Goal: Complete application form

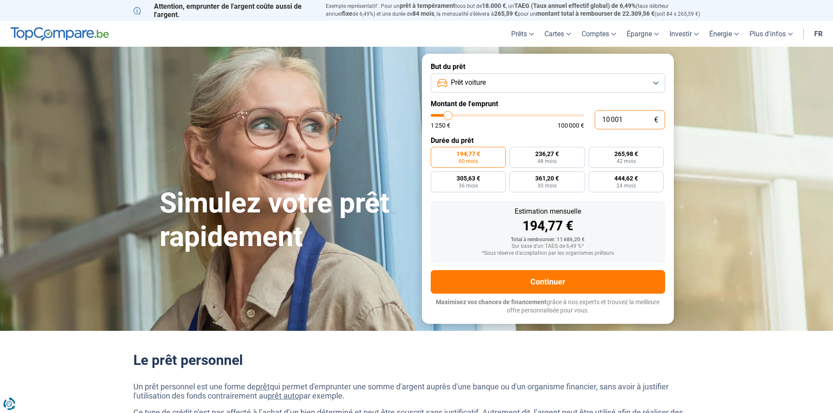
drag, startPoint x: 632, startPoint y: 119, endPoint x: 556, endPoint y: 118, distance: 76.1
click at [556, 118] on div "10 001 € 1 250 € 100 000 €" at bounding box center [548, 119] width 234 height 19
type input "10000"
radio input "true"
type input "1"
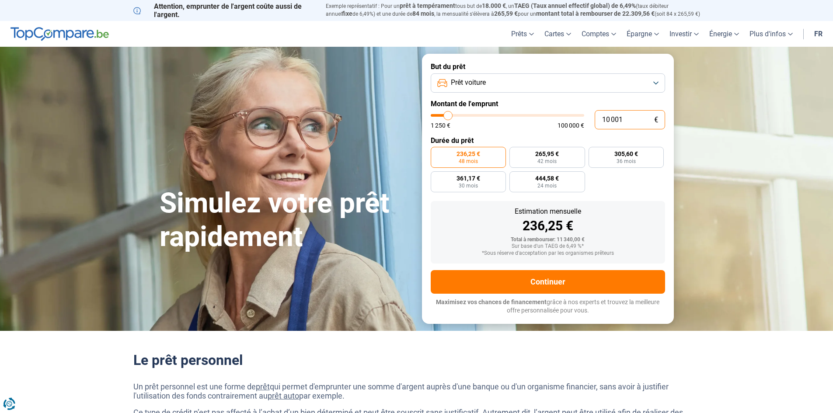
type input "1250"
type input "17"
type input "1250"
type input "170"
type input "1250"
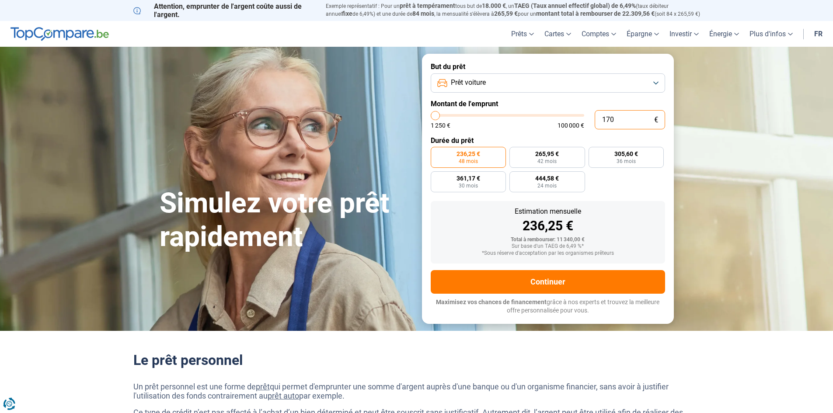
type input "1 700"
type input "1750"
type input "17 000"
type input "17000"
radio input "false"
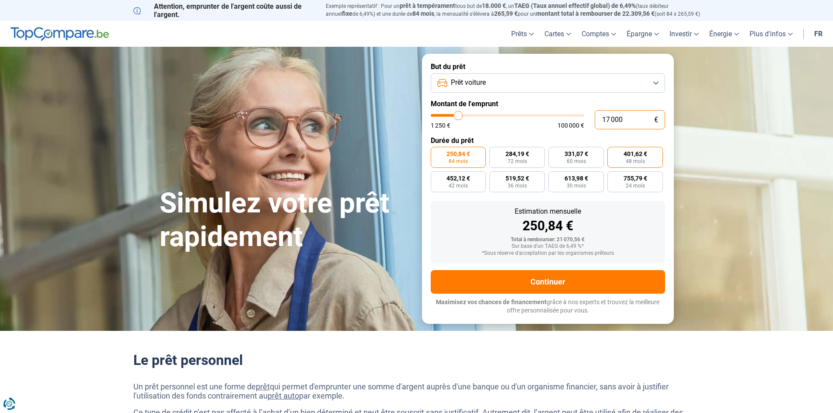
type input "17 000"
click at [622, 160] on label "401,62 € 48 mois" at bounding box center [635, 157] width 56 height 21
click at [613, 153] on input "401,62 € 48 mois" at bounding box center [610, 150] width 6 height 6
radio input "true"
click at [643, 122] on input "17 000" at bounding box center [630, 119] width 70 height 19
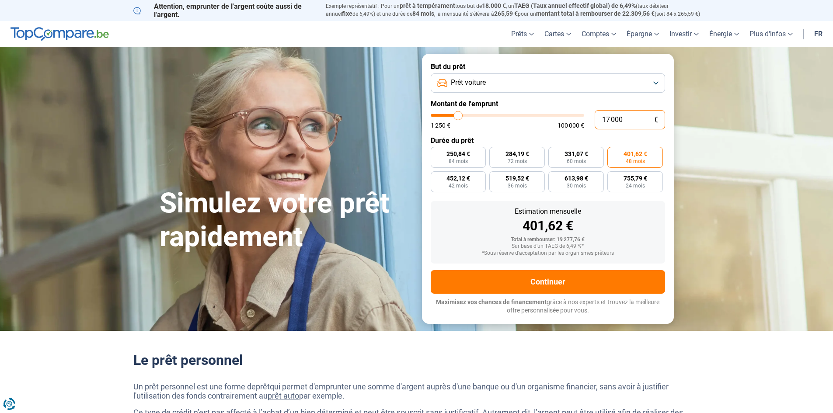
type input "1 700"
type input "1750"
type input "17 001"
type input "17000"
radio input "false"
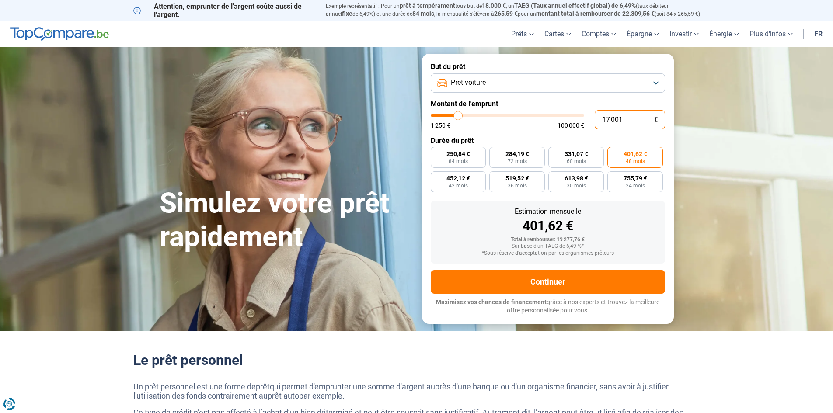
radio input "true"
type input "1 700"
type input "1750"
type input "17 000"
type input "17000"
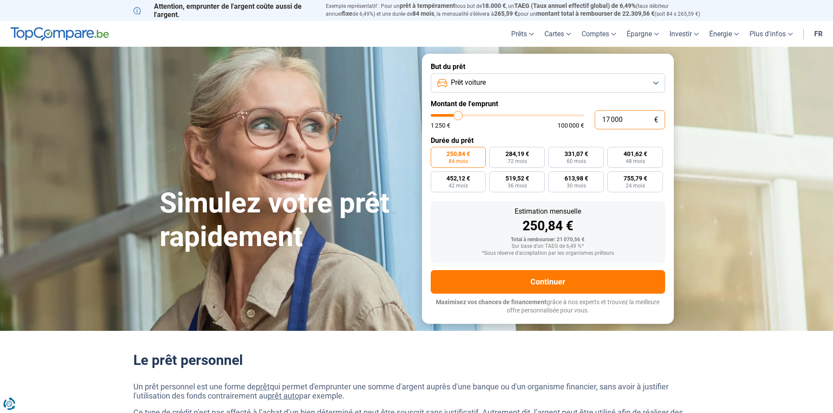
type input "1 700"
type input "1750"
type input "17 001"
type input "17000"
type input "1 700"
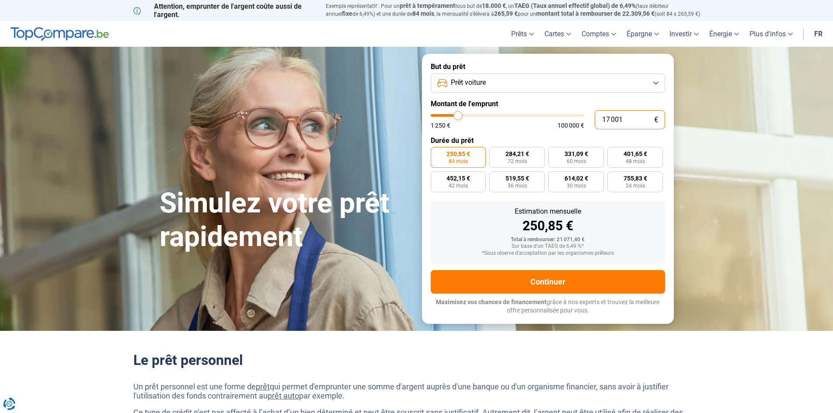
type input "1750"
type input "17 000"
type input "17000"
click at [640, 121] on input "17 000" at bounding box center [630, 119] width 70 height 19
type input "1 700"
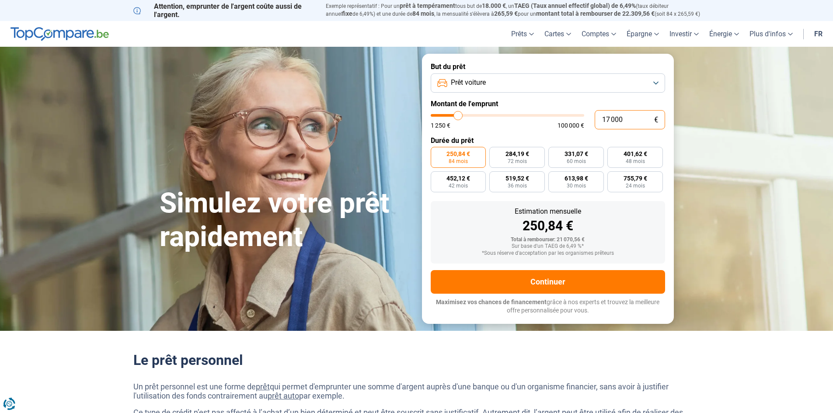
type input "1750"
type input "170"
type input "1250"
type input "17"
type input "1250"
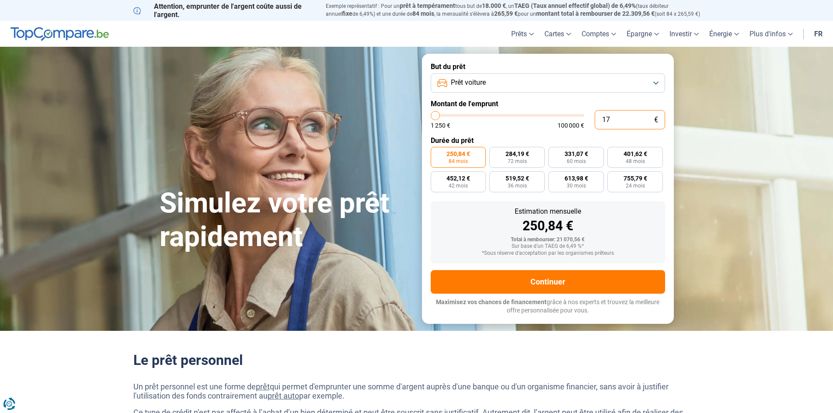
type input "1"
type input "1250"
type input "16"
type input "1250"
type input "169"
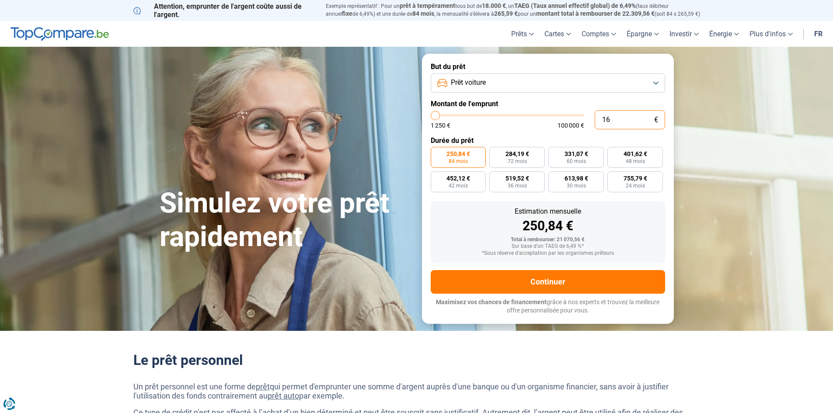
type input "1250"
type input "1 699"
type input "1750"
type input "16 999"
type input "17000"
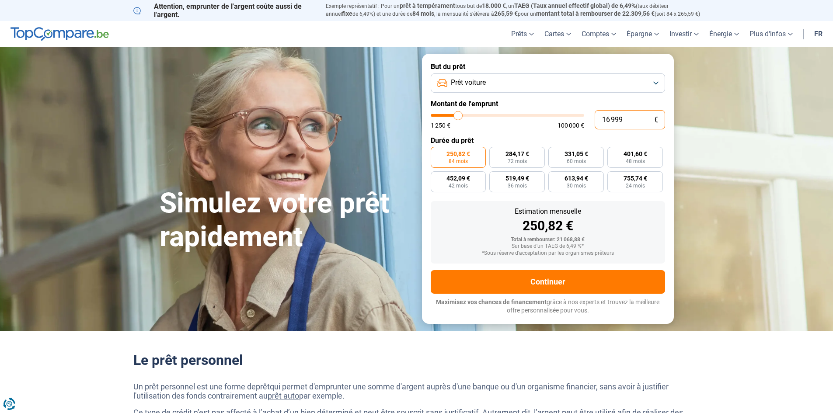
type input "1 699"
type input "1750"
type input "169"
type input "1250"
type input "16"
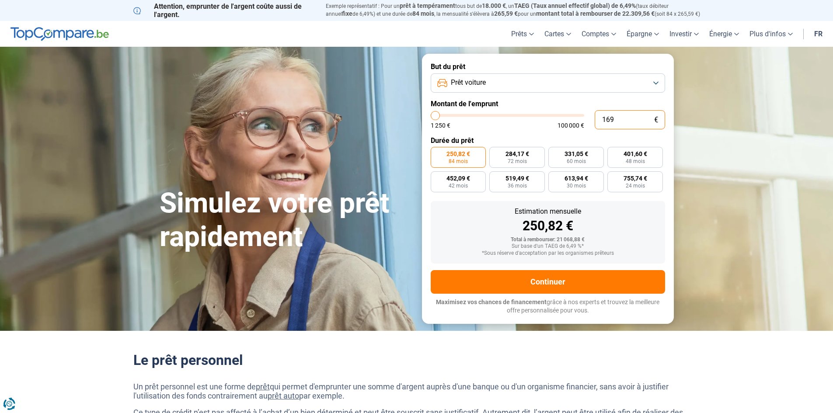
type input "1250"
type input "1"
type input "1250"
type input "17"
type input "1250"
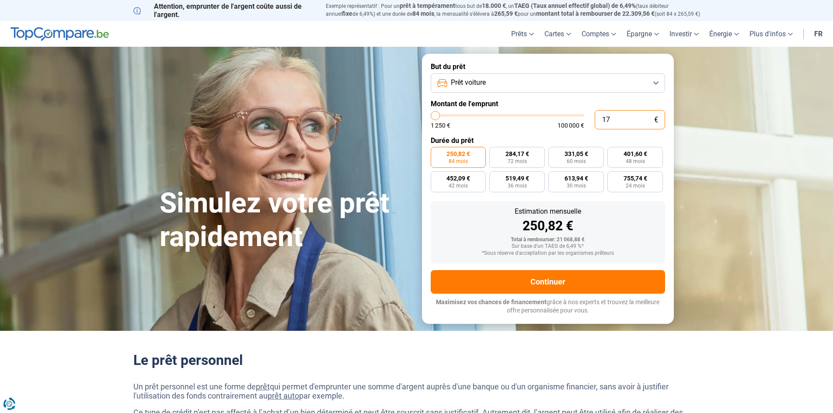
type input "170"
type input "1250"
type input "1 700"
type input "1750"
type input "17 001"
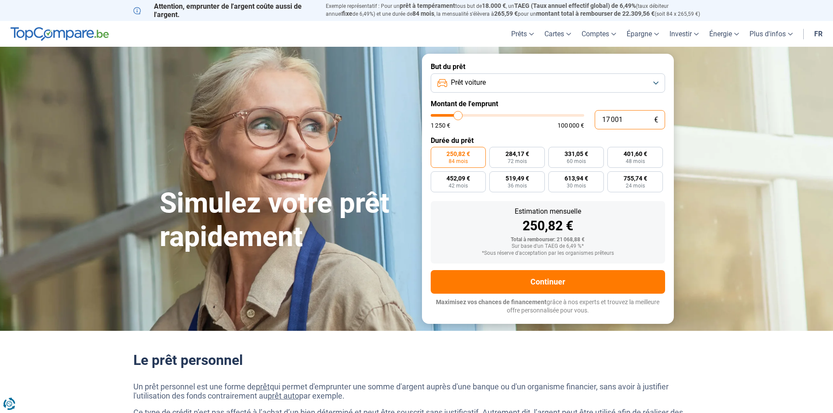
type input "17000"
type input "1 700"
type input "1750"
type input "17 000"
type input "17000"
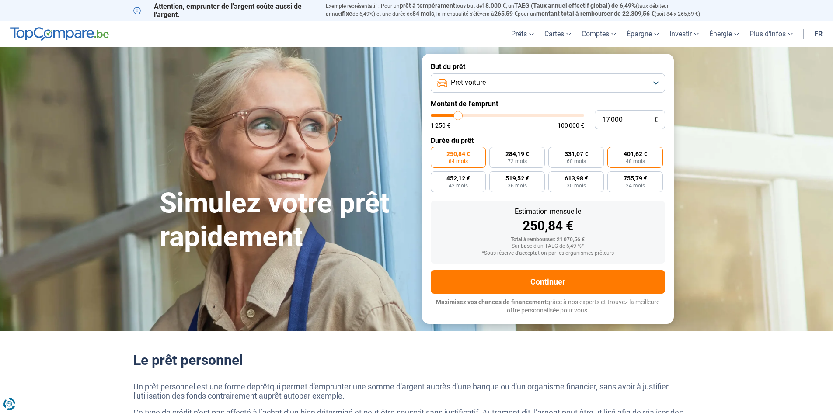
click at [640, 154] on span "401,62 €" at bounding box center [635, 154] width 24 height 6
click at [613, 153] on input "401,62 € 48 mois" at bounding box center [610, 150] width 6 height 6
radio input "true"
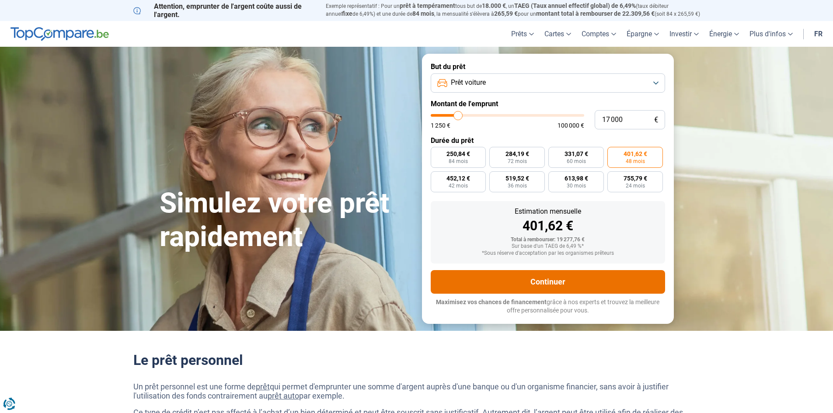
click at [574, 291] on button "Continuer" at bounding box center [548, 282] width 234 height 24
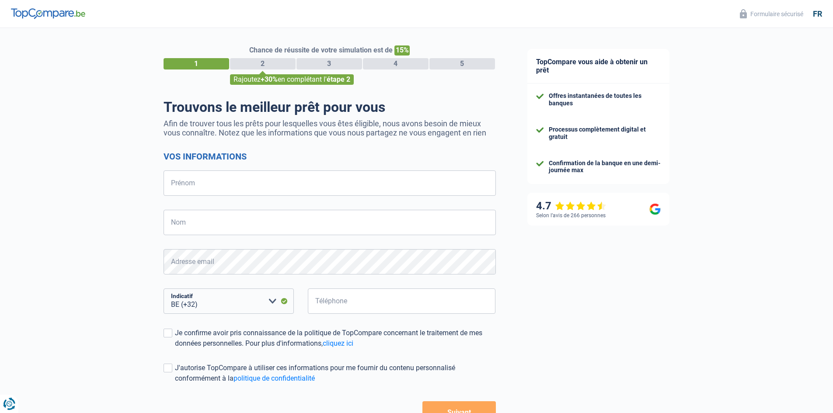
select select "32"
